Goal: Navigation & Orientation: Go to known website

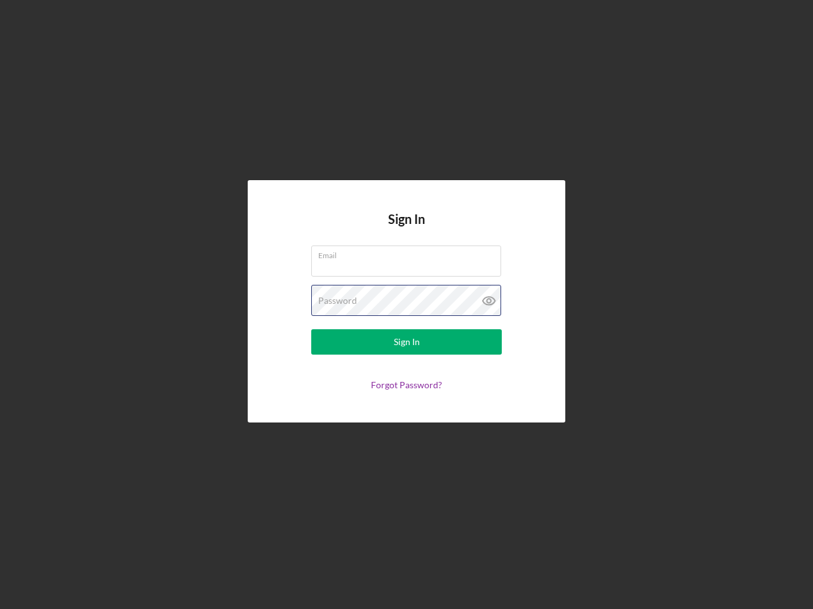
click at [406, 305] on div "Password" at bounding box center [406, 301] width 190 height 32
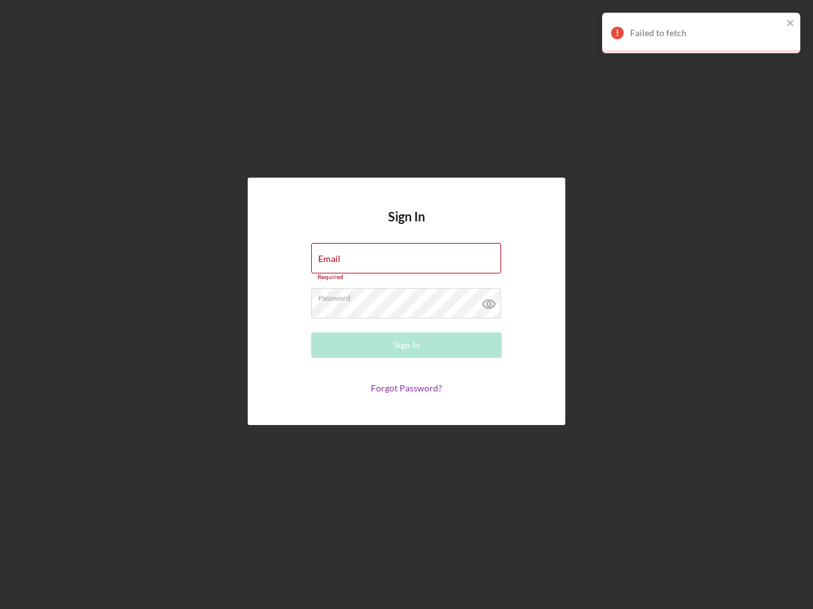
click at [489, 301] on icon at bounding box center [489, 304] width 32 height 32
